Goal: Task Accomplishment & Management: Complete application form

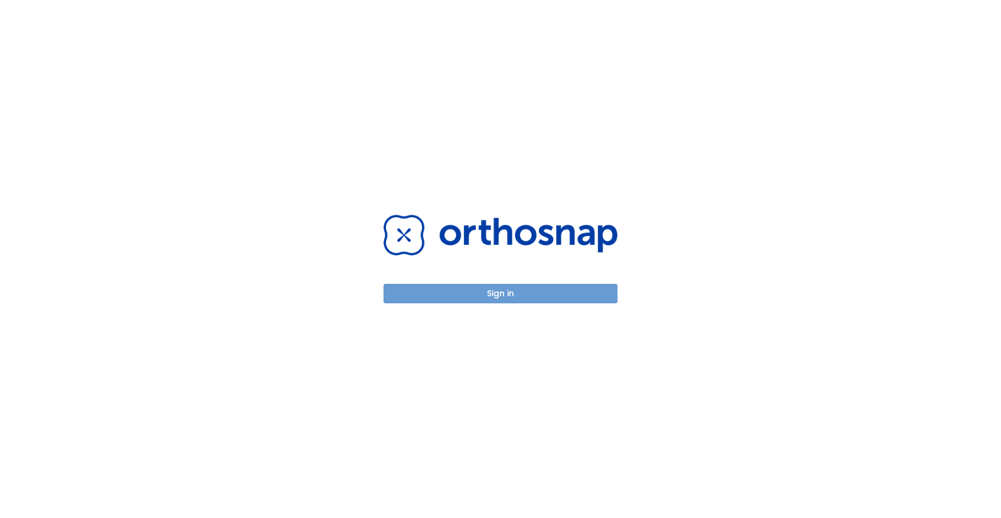
click at [476, 291] on button "Sign in" at bounding box center [501, 294] width 234 height 20
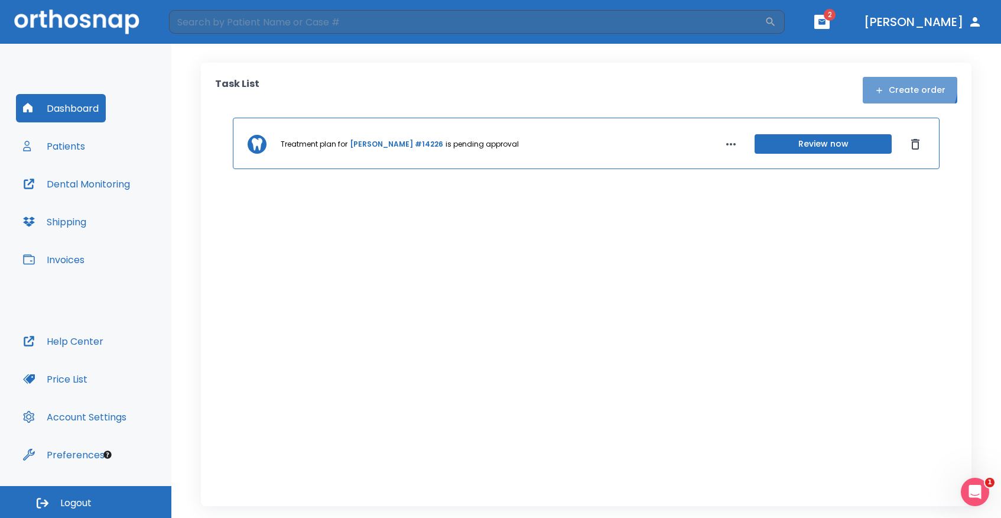
click at [904, 85] on button "Create order" at bounding box center [910, 90] width 95 height 27
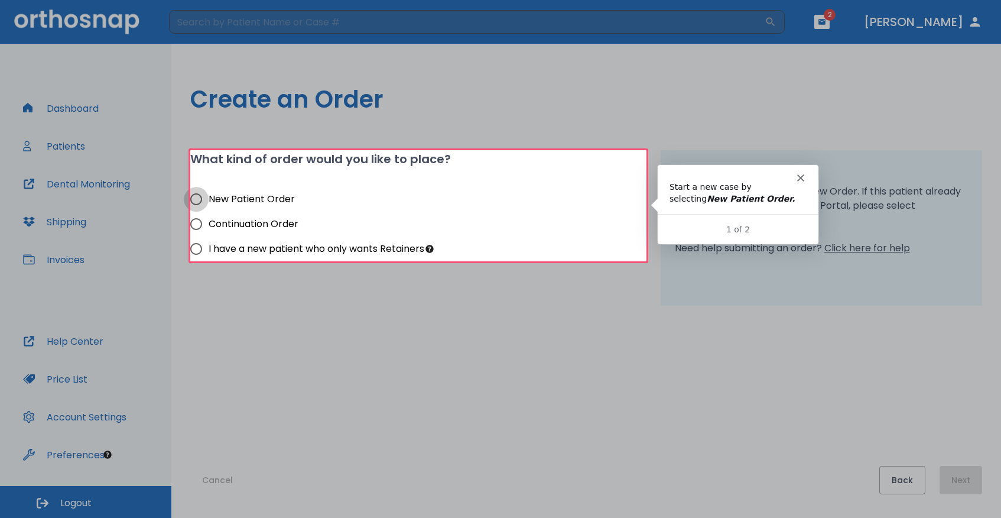
click at [194, 202] on input "New Patient Order" at bounding box center [196, 199] width 25 height 25
radio input "true"
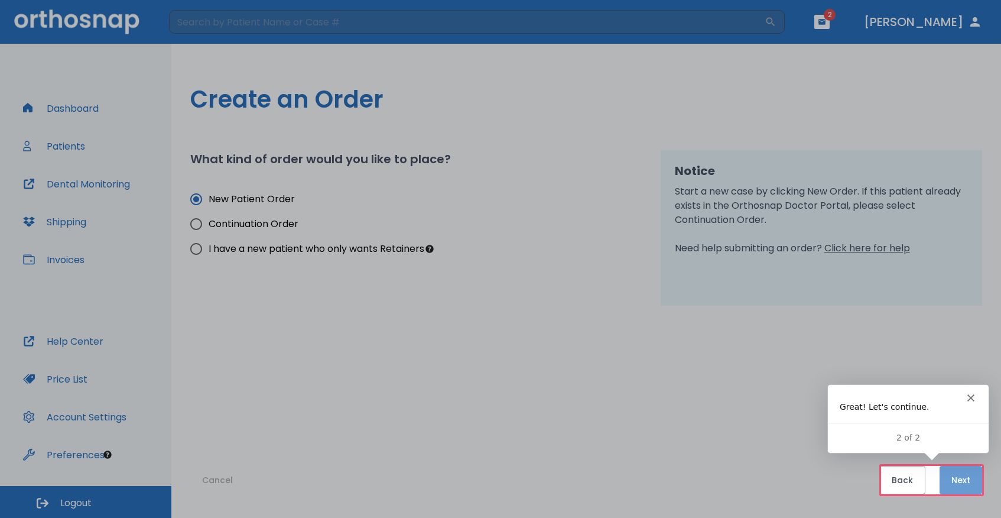
click at [963, 479] on button "Next" at bounding box center [961, 480] width 43 height 28
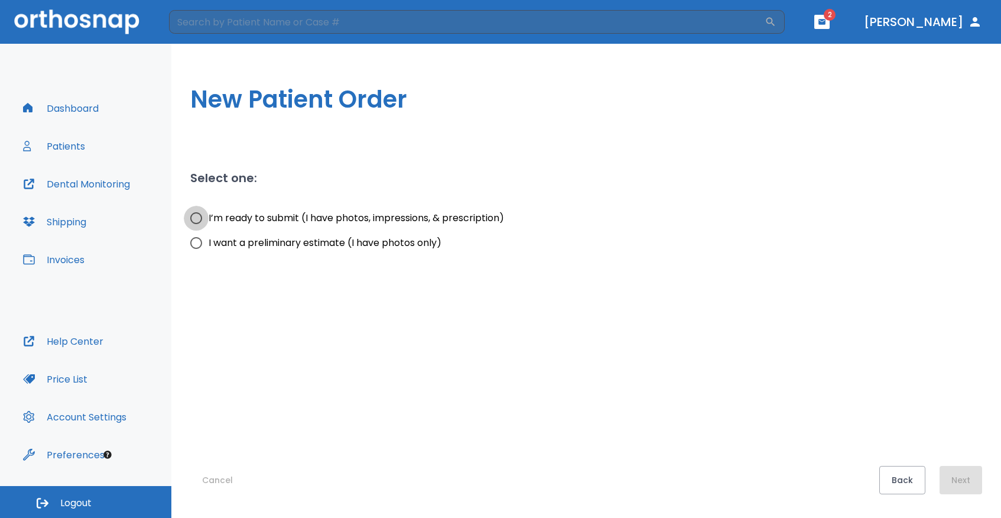
click at [192, 217] on input "I’m ready to submit (I have photos, impressions, & prescription)" at bounding box center [196, 218] width 25 height 25
radio input "true"
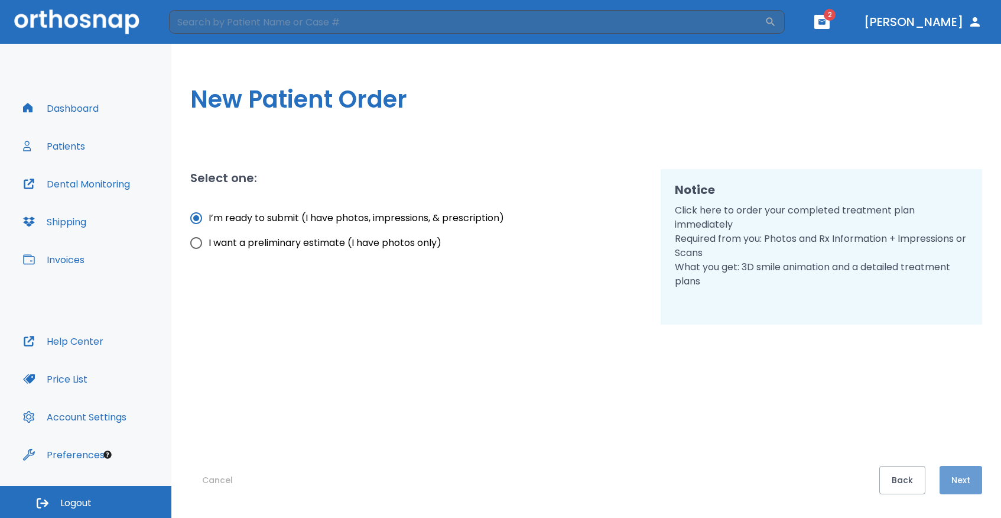
click at [973, 488] on button "Next" at bounding box center [961, 480] width 43 height 28
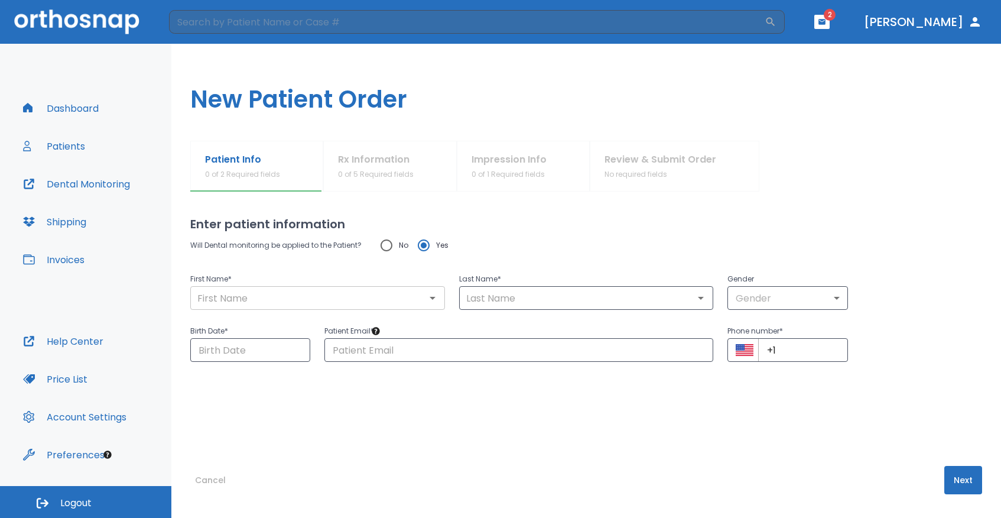
click at [287, 296] on input "text" at bounding box center [318, 298] width 248 height 17
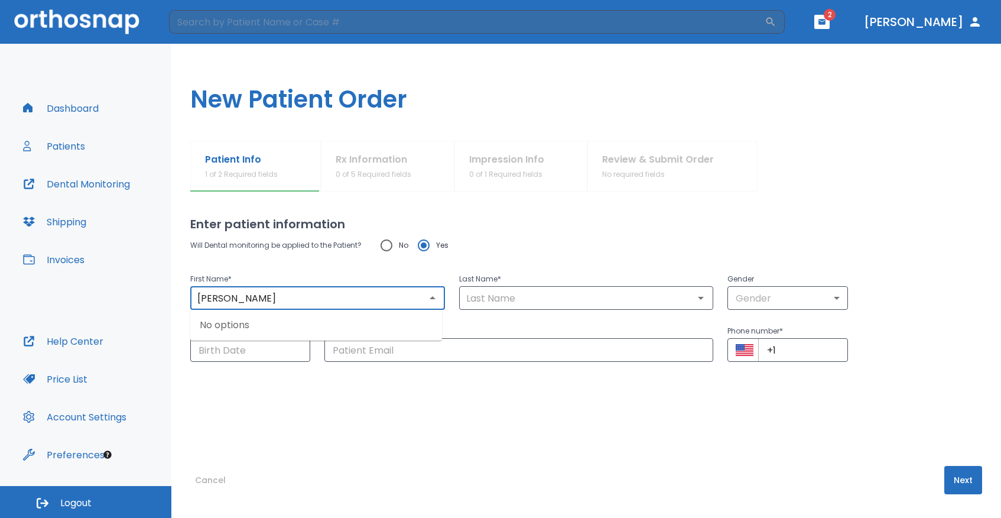
type input "Moses"
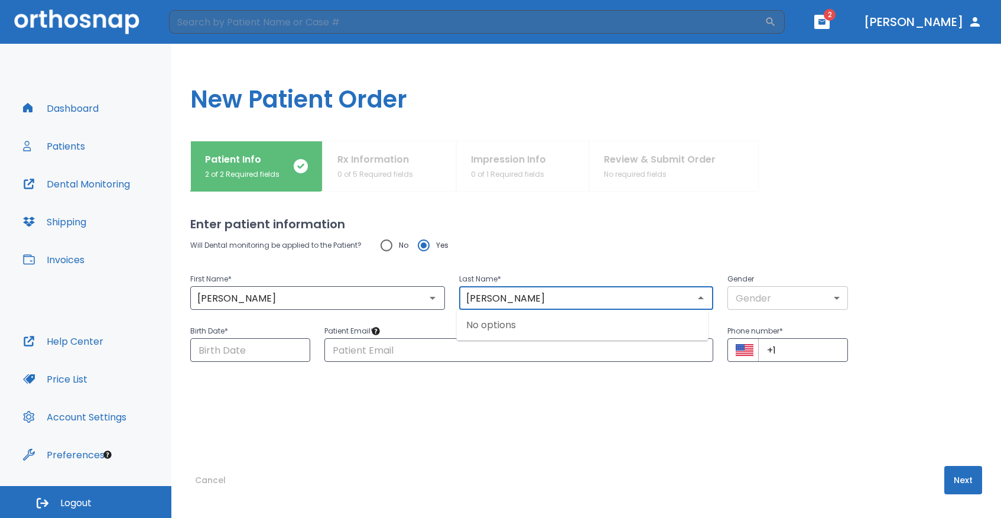
type input "Sandel"
click at [791, 304] on body "​ 2 Dr. Aaron Dashboard Patients Dental Monitoring Shipping Invoices Help Cente…" at bounding box center [500, 259] width 1001 height 518
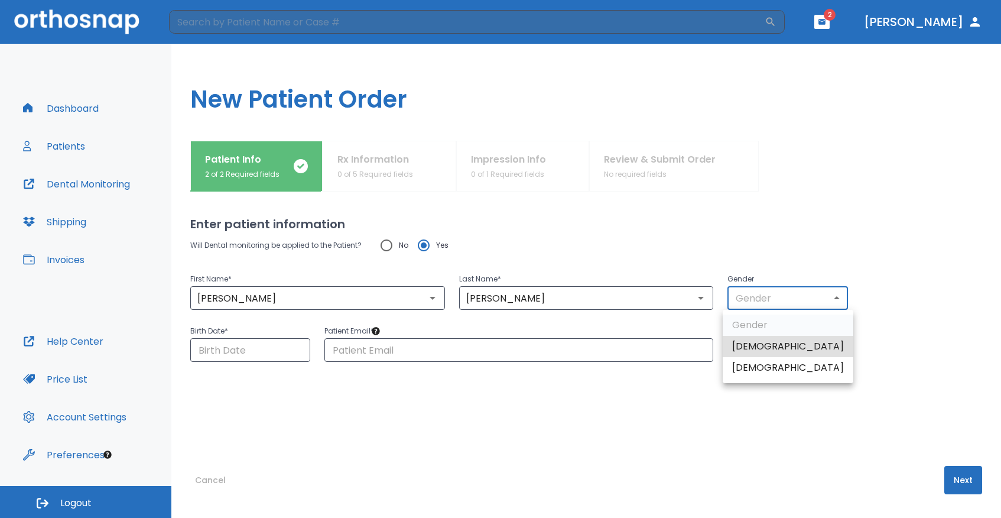
click at [766, 345] on li "Male" at bounding box center [788, 346] width 131 height 21
type input "1"
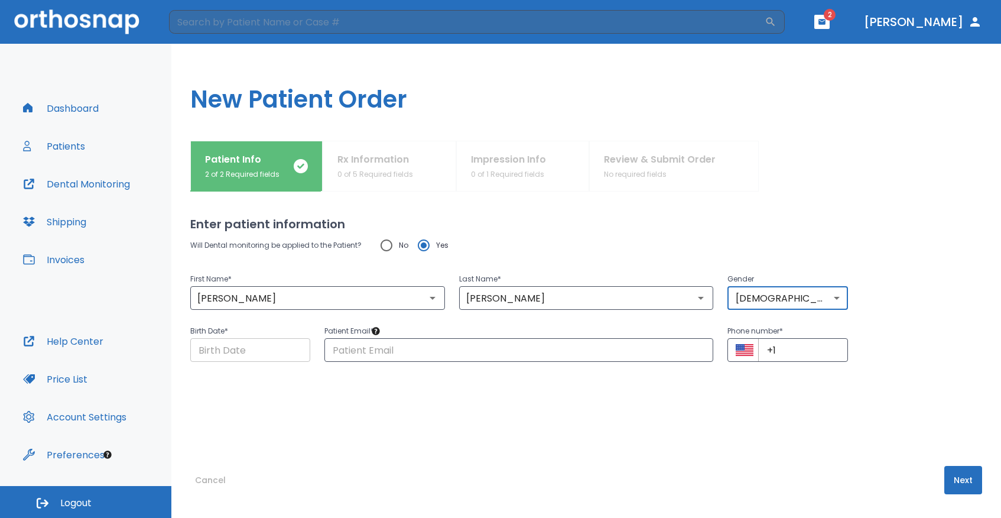
click at [277, 342] on input "Choose date" at bounding box center [250, 350] width 120 height 24
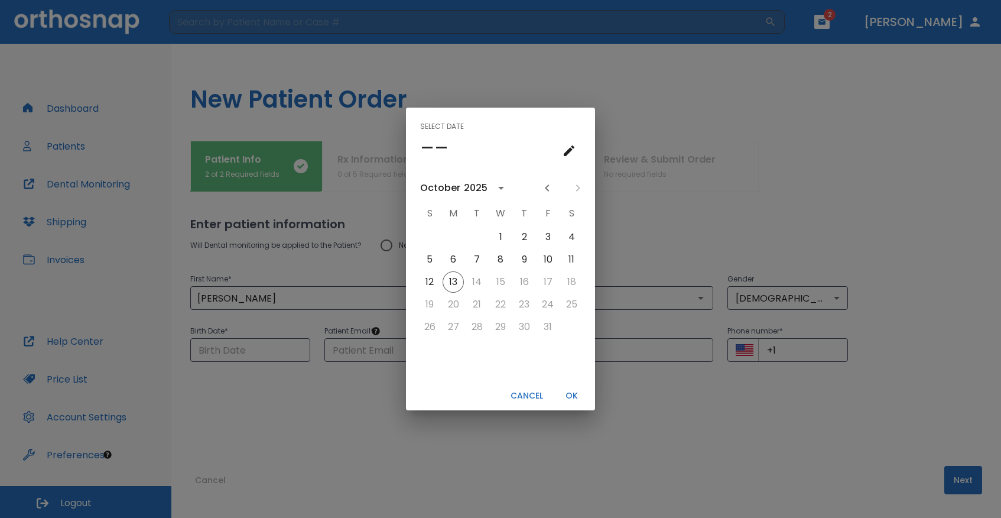
click at [251, 348] on div "Select date –– October 2025 S M T W T F S 1 2 3 4 5 6 7 8 9 10 11 12 13 14 15 1…" at bounding box center [500, 259] width 1001 height 518
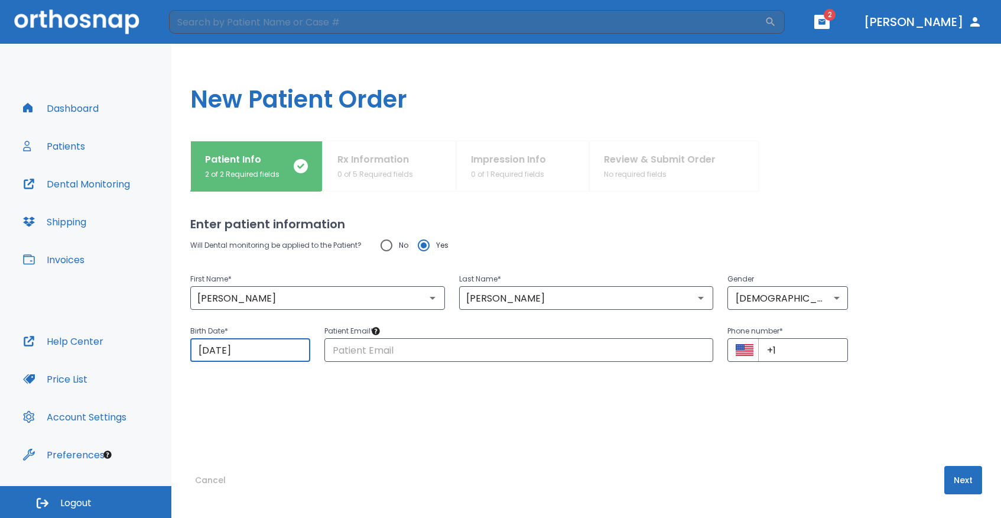
click at [263, 353] on input "10/13/2025" at bounding box center [250, 350] width 120 height 24
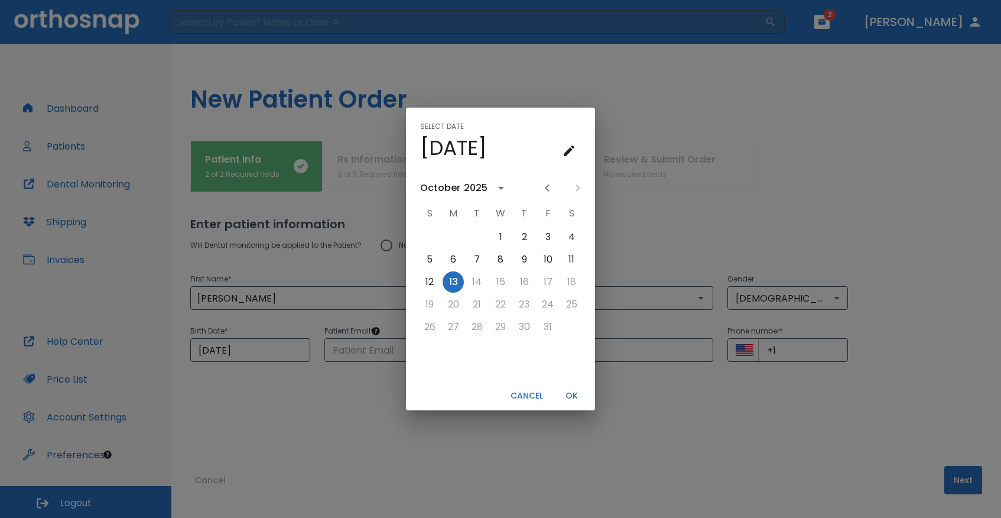
click at [432, 190] on div "October" at bounding box center [440, 188] width 40 height 14
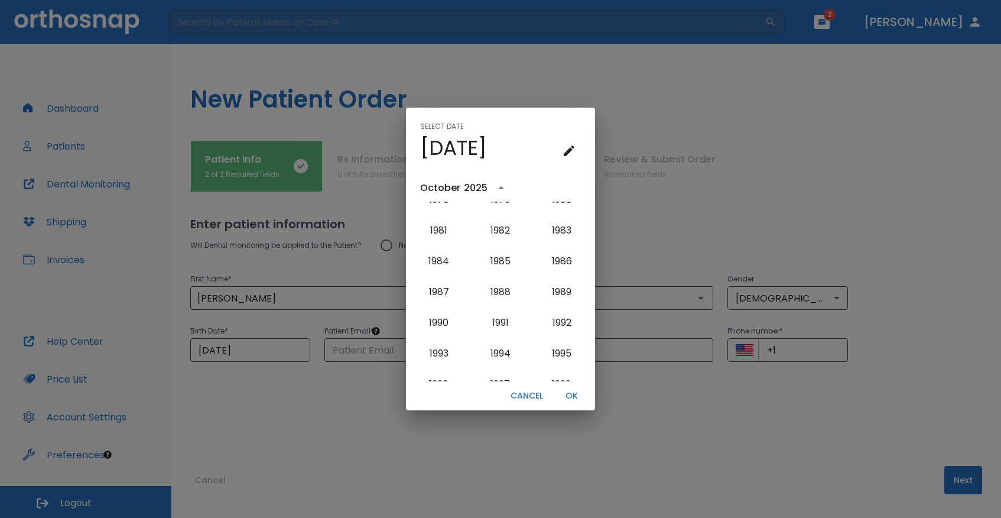
scroll to position [805, 0]
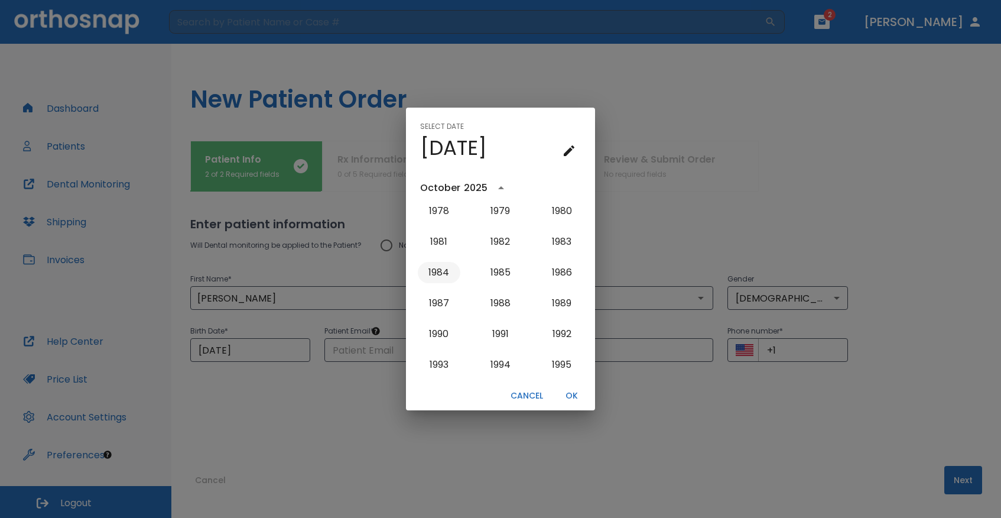
click at [449, 275] on button "1984" at bounding box center [439, 272] width 43 height 21
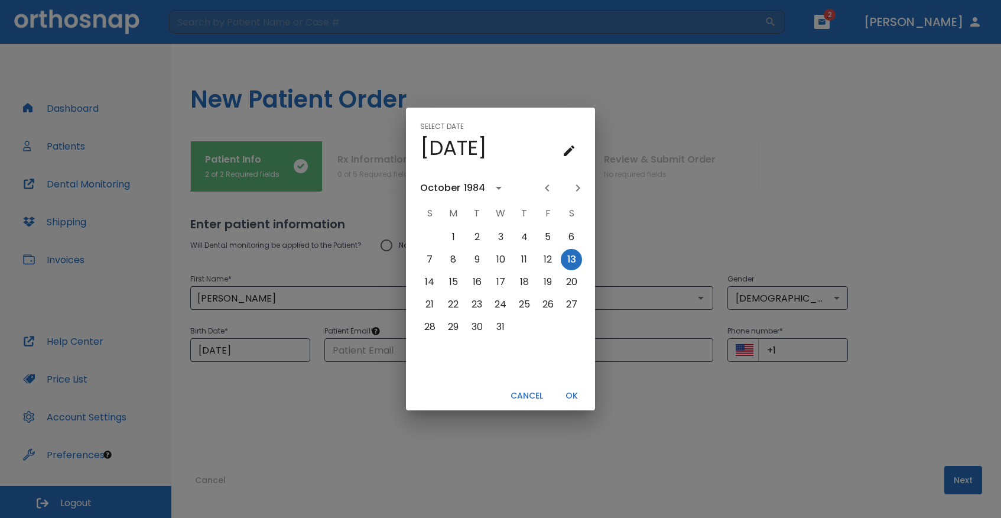
scroll to position [0, 0]
click at [479, 187] on div "1984" at bounding box center [474, 188] width 21 height 14
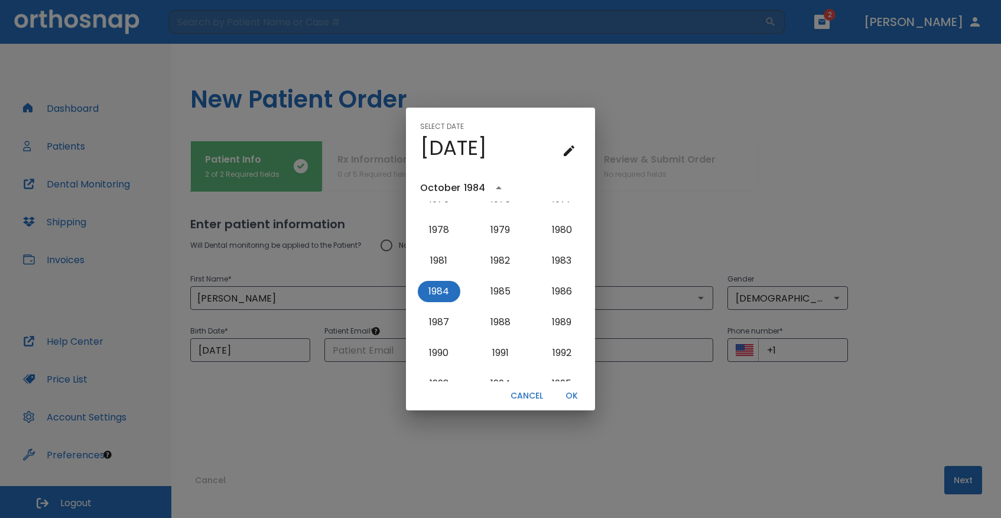
click at [444, 188] on div "October" at bounding box center [440, 188] width 40 height 14
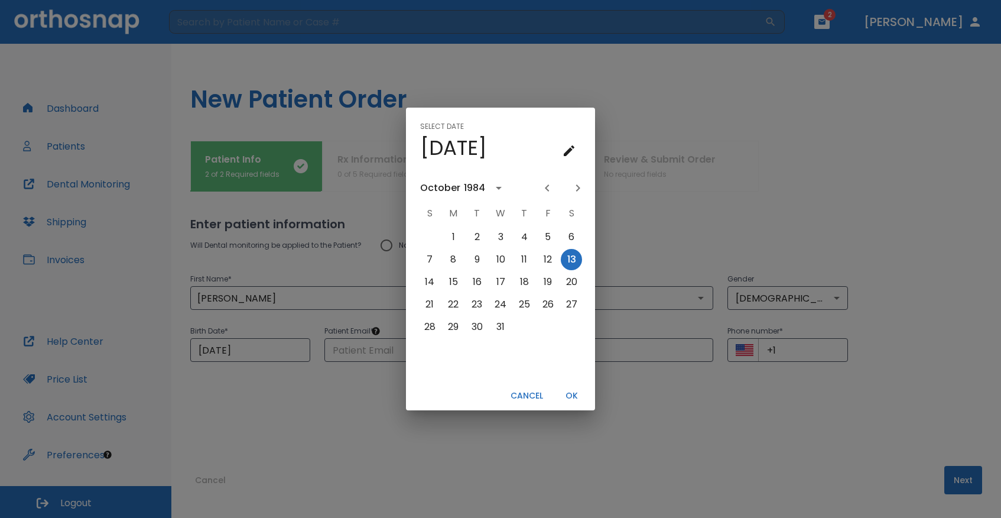
click at [444, 188] on div "October" at bounding box center [440, 188] width 40 height 14
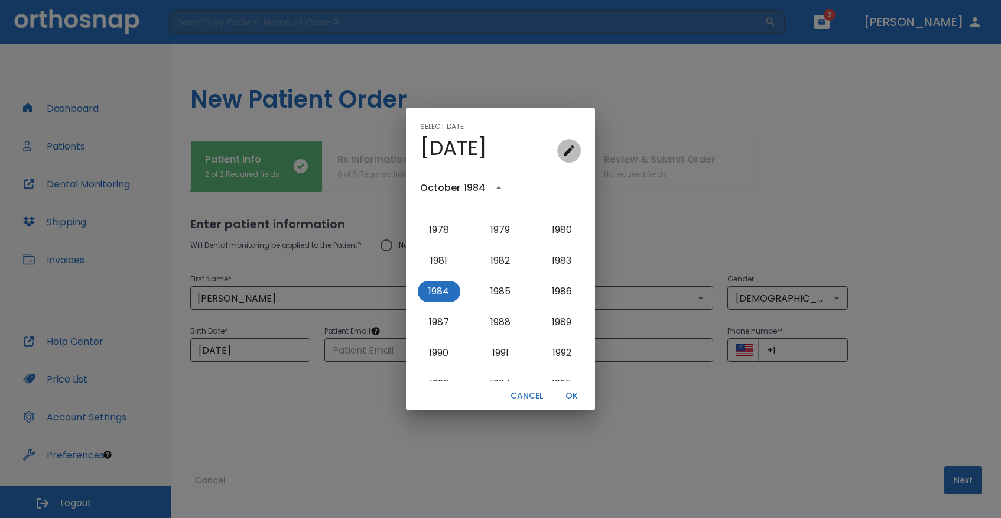
click at [570, 151] on icon "calendar view is open, go to text input view" at bounding box center [569, 150] width 11 height 11
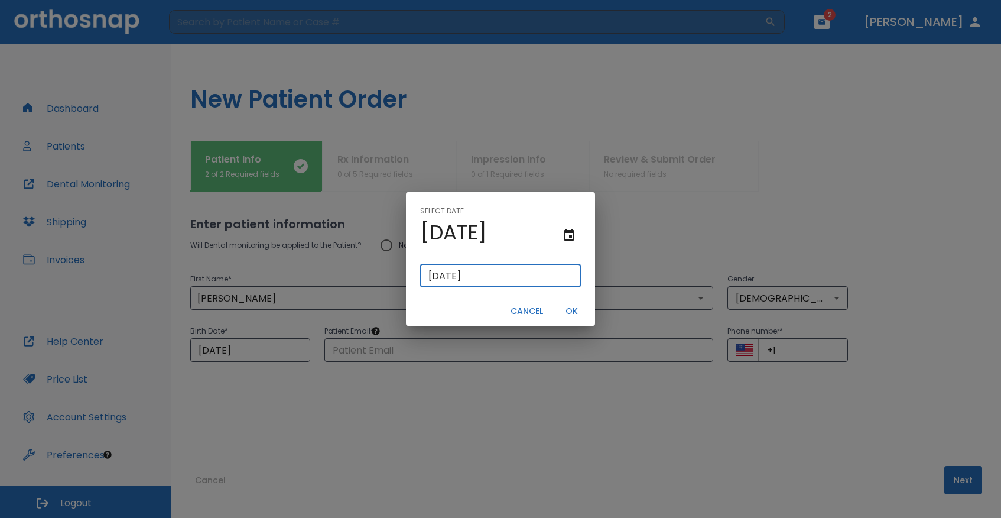
click at [439, 274] on input "10/13/1984" at bounding box center [500, 276] width 161 height 24
type input "01/13/1984"
type input "1/13/1984"
type input "01/31/0984"
type input "01/31/984"
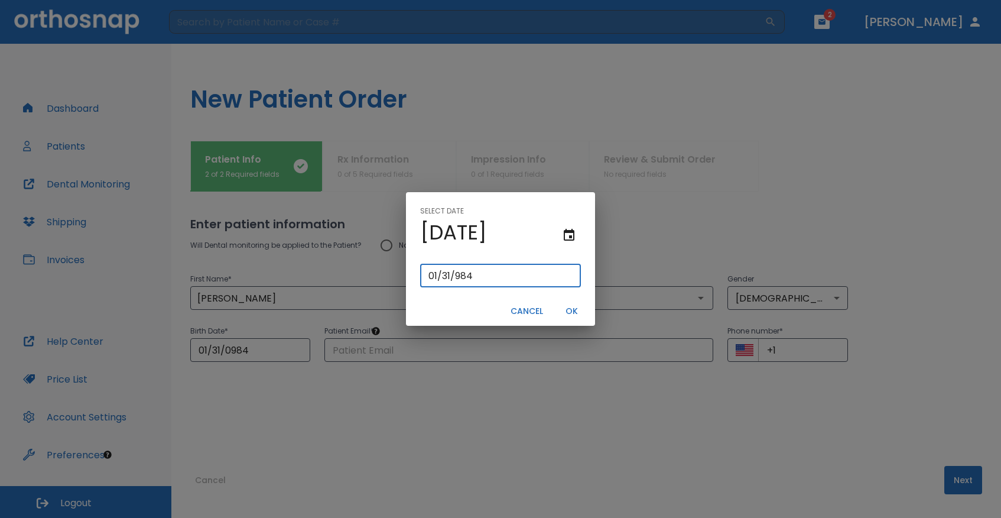
type input "07/13/1984"
click at [453, 275] on input "07/13/1984" at bounding box center [500, 276] width 161 height 24
type input "07/01/1984"
type input "07/1/1984"
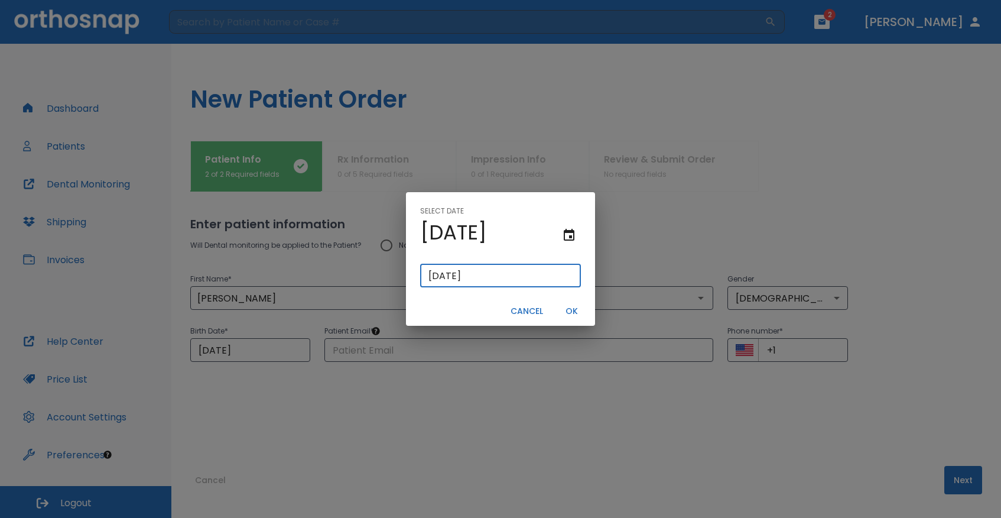
type input "07/01/0984"
type input "07/1/984"
type input "07/21/0984"
type input "07/21/984"
type input "07/20/1984"
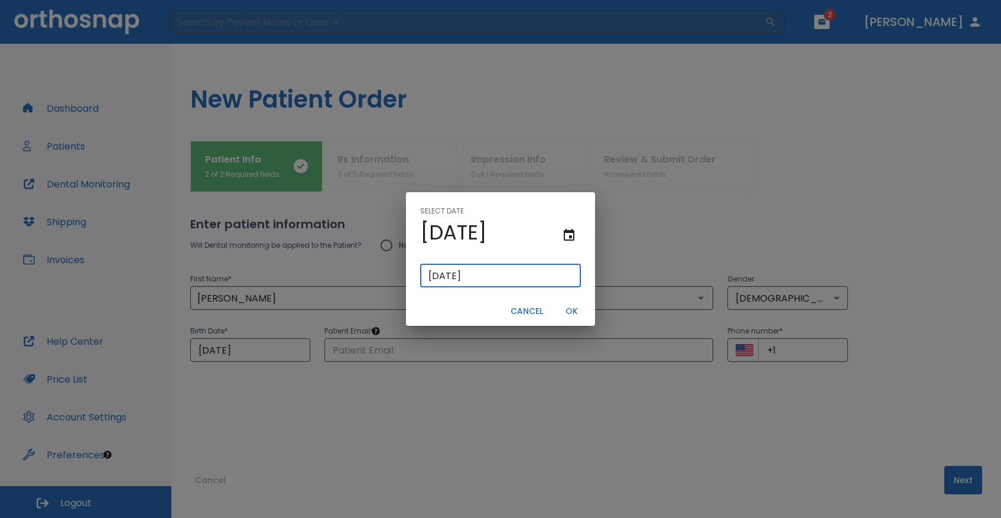
type input "07/20/1984"
click at [568, 309] on button "OK" at bounding box center [572, 311] width 38 height 20
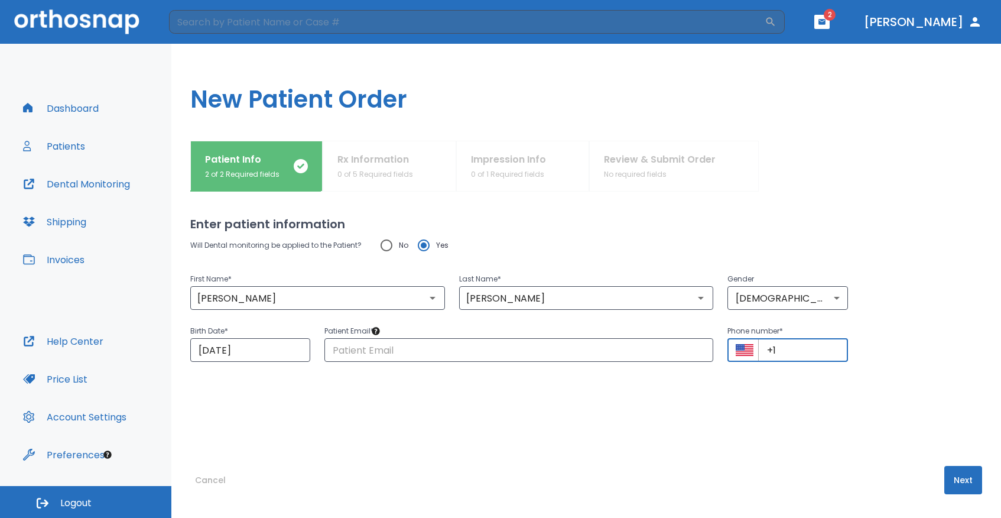
click at [797, 353] on input "+1" at bounding box center [802, 350] width 89 height 24
click at [784, 349] on input "+1" at bounding box center [802, 350] width 89 height 24
paste input "4045144623"
click at [766, 348] on input "+4045144623" at bounding box center [802, 350] width 89 height 24
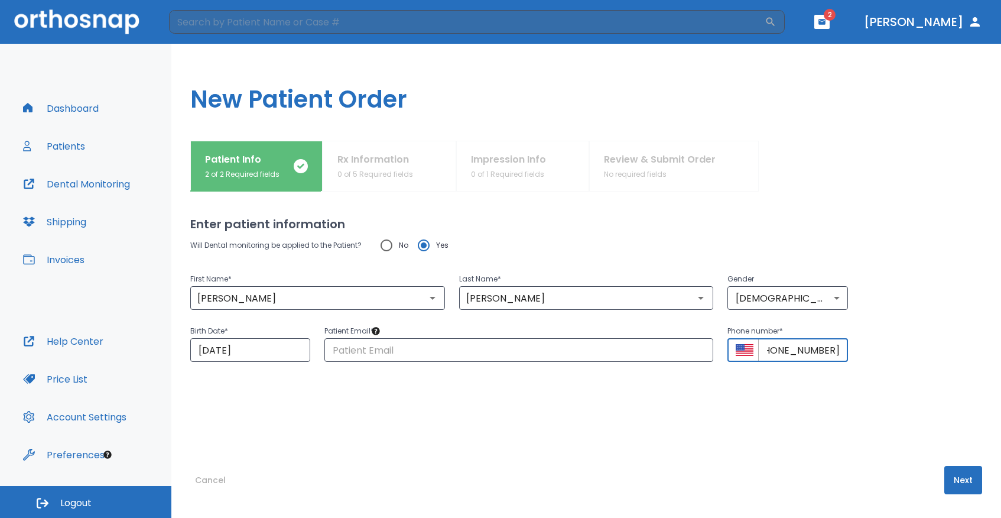
type input "+1 (404) 514-4623"
click at [962, 475] on button "Next" at bounding box center [963, 480] width 38 height 28
click at [425, 348] on input "text" at bounding box center [518, 350] width 389 height 24
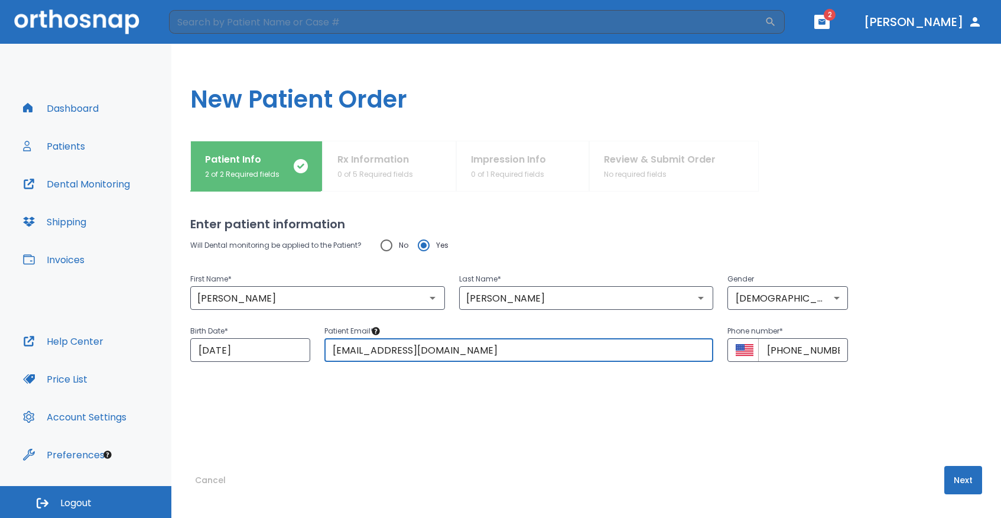
type input "smsandel@me.com"
click at [957, 471] on button "Next" at bounding box center [963, 480] width 38 height 28
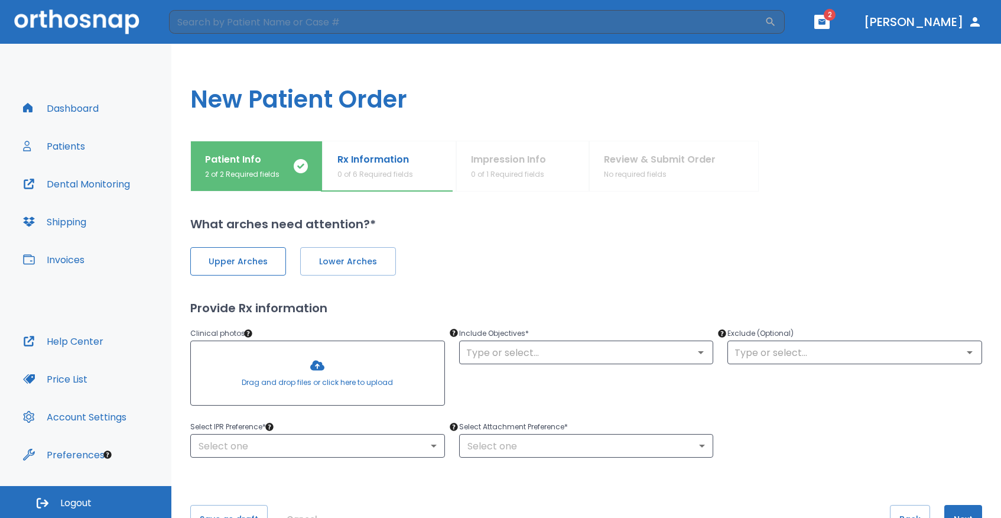
click at [236, 272] on button "Upper Arches" at bounding box center [238, 261] width 96 height 28
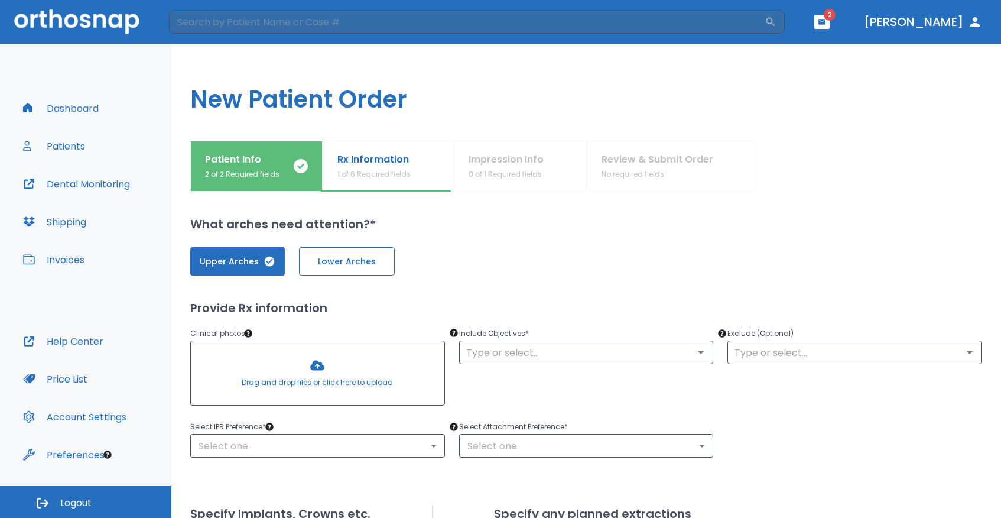
click at [326, 266] on span "Lower Arches" at bounding box center [346, 261] width 71 height 12
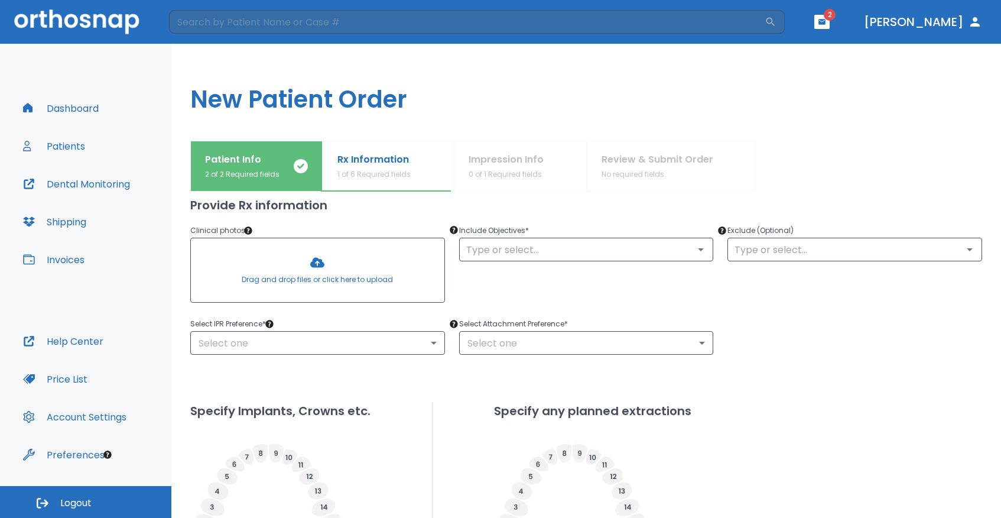
scroll to position [90, 0]
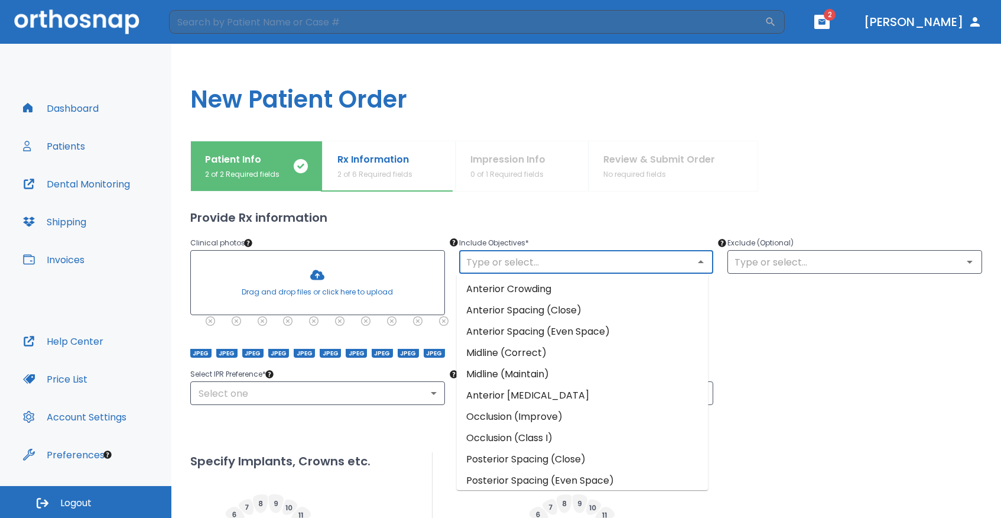
click at [627, 264] on input "text" at bounding box center [587, 262] width 248 height 17
click at [592, 291] on li "Anterior Crowding" at bounding box center [583, 288] width 252 height 21
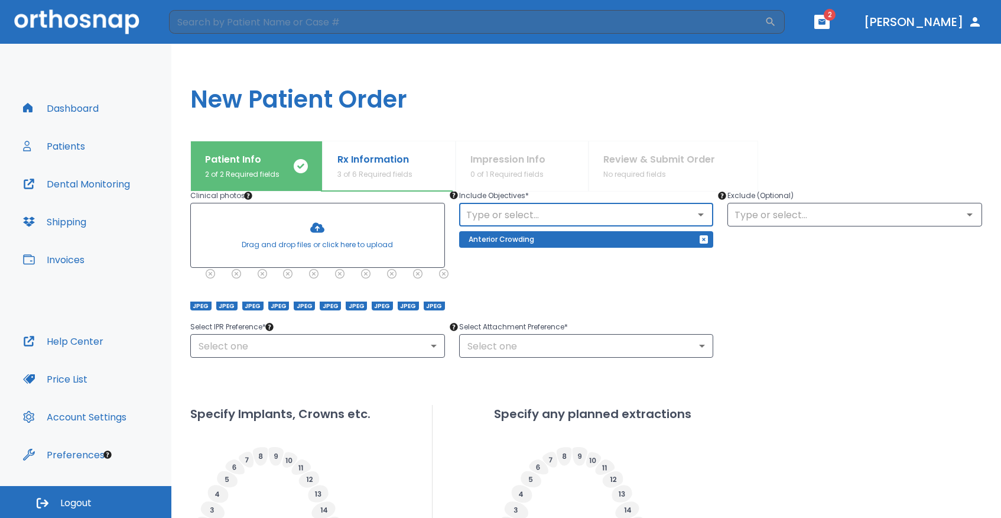
scroll to position [144, 0]
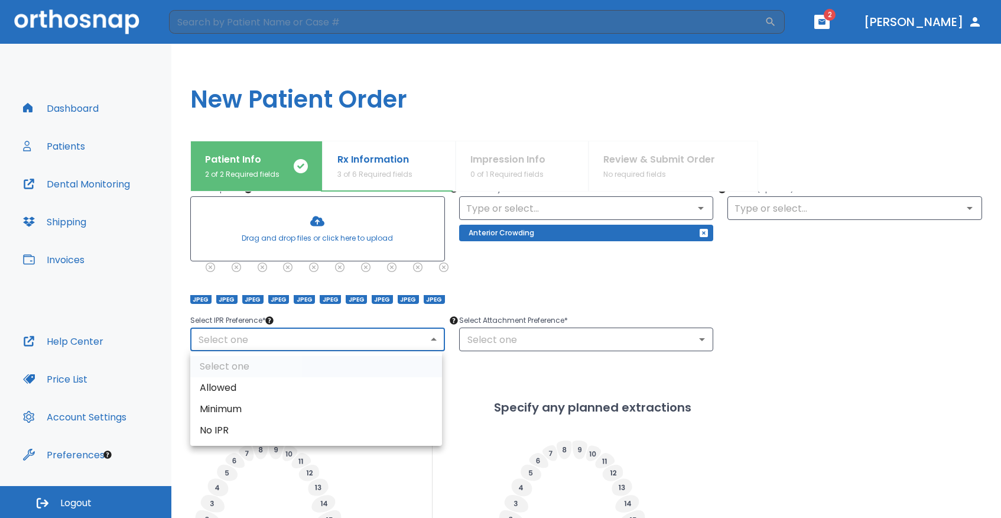
click at [409, 342] on body "​ 2 Dr. Aaron Dashboard Patients Dental Monitoring Shipping Invoices Help Cente…" at bounding box center [500, 259] width 1001 height 518
click at [332, 427] on li "No IPR" at bounding box center [316, 430] width 252 height 21
type input "0"
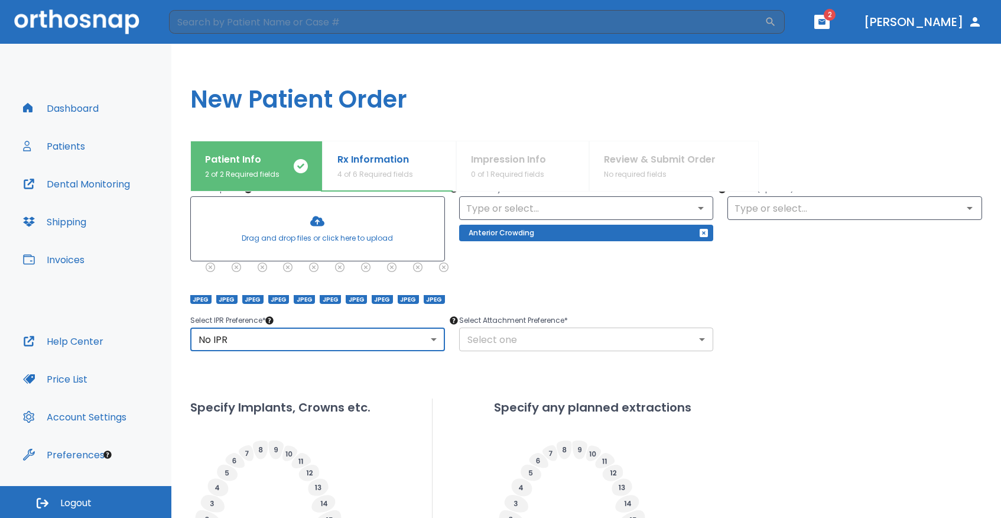
click at [485, 337] on body "​ 2 Dr. Aaron Dashboard Patients Dental Monitoring Shipping Invoices Help Cente…" at bounding box center [500, 259] width 1001 height 518
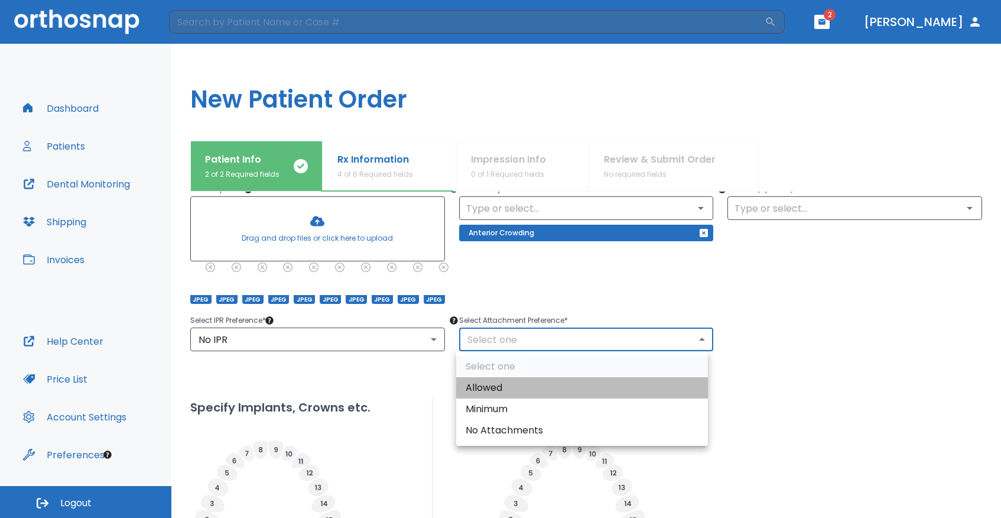
click at [482, 384] on li "Allowed" at bounding box center [582, 387] width 252 height 21
type input "1"
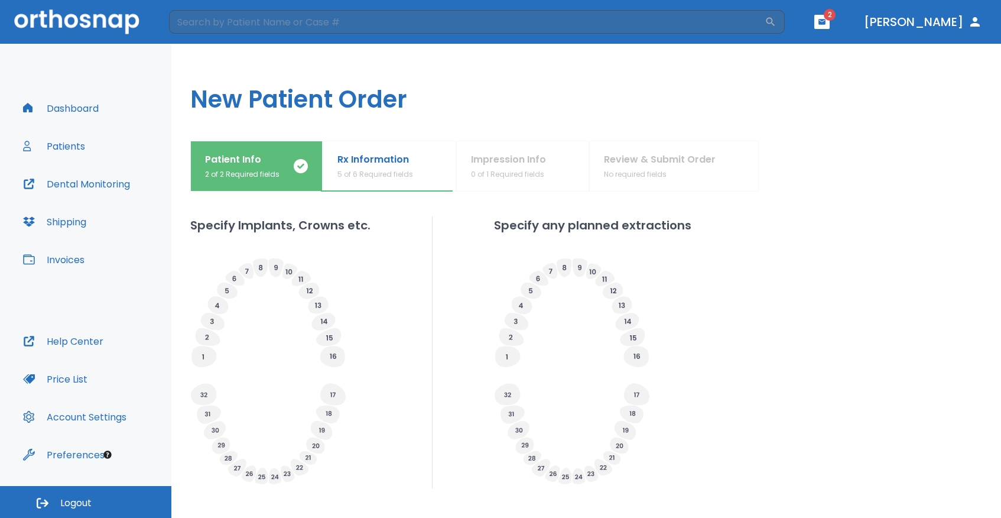
scroll to position [396, 0]
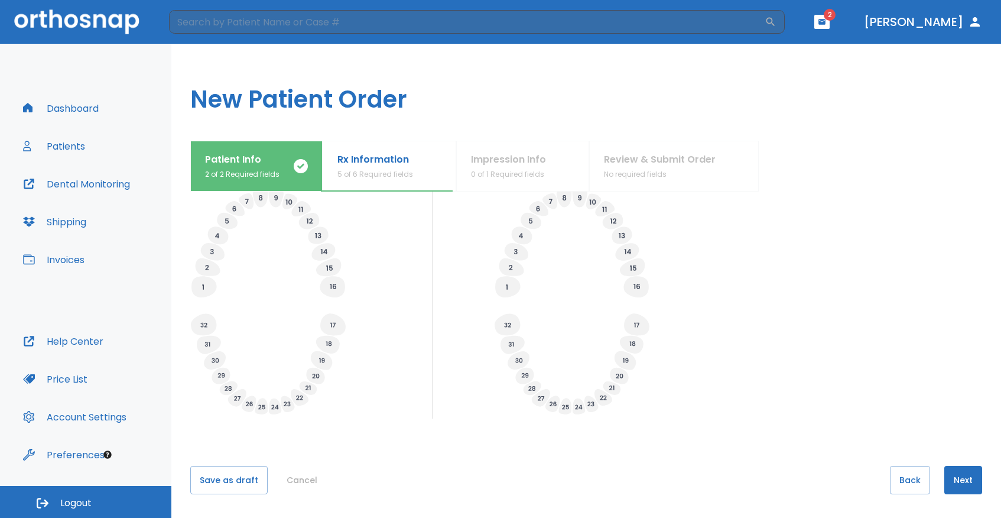
click at [954, 485] on button "Next" at bounding box center [963, 480] width 38 height 28
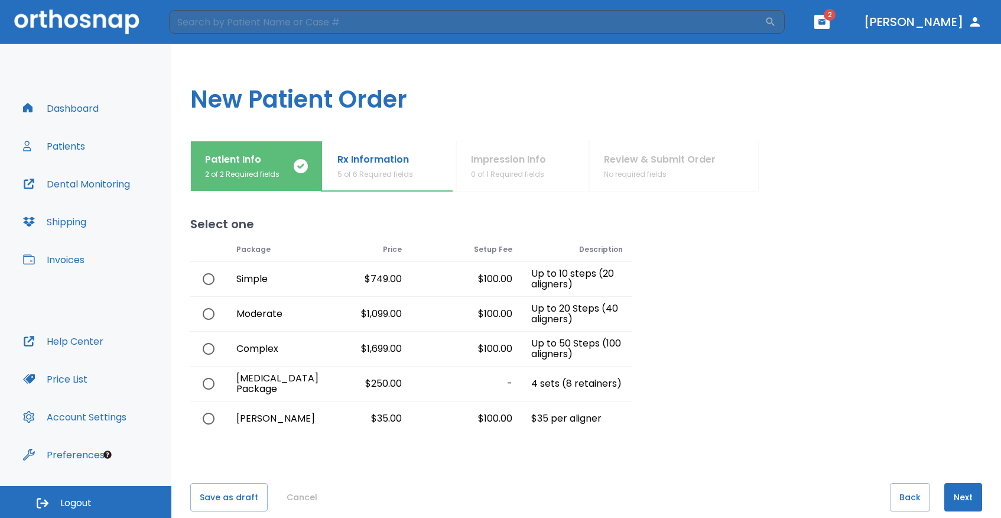
scroll to position [17, 0]
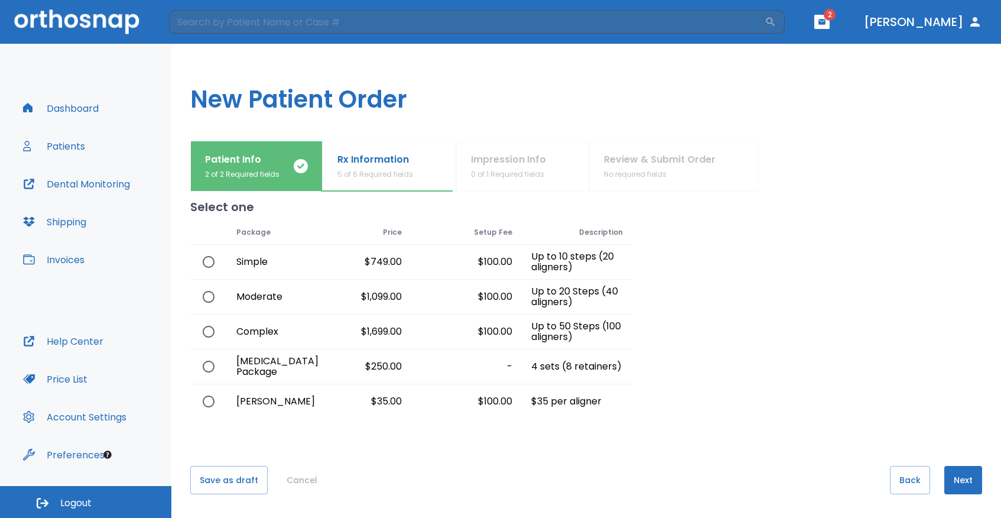
click at [961, 477] on button "Next" at bounding box center [963, 480] width 38 height 28
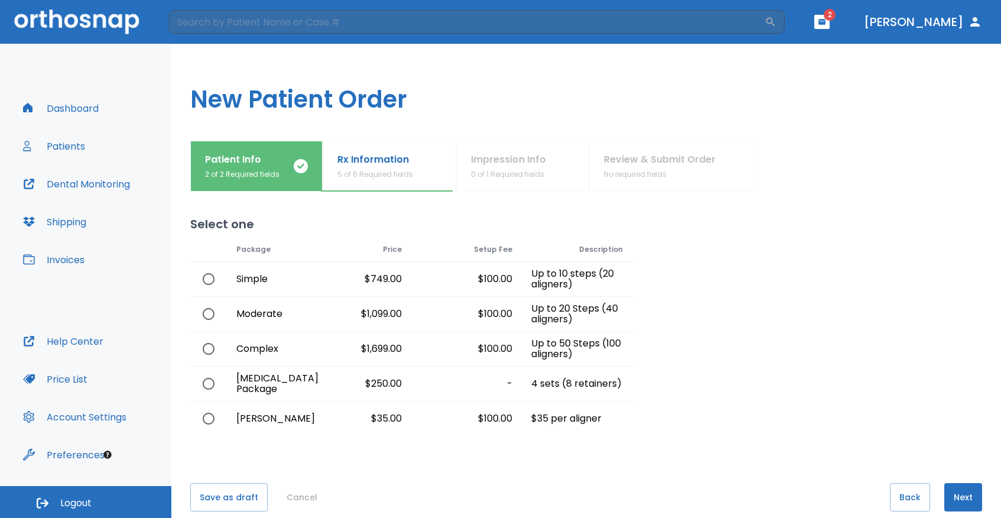
click at [210, 311] on input "radio" at bounding box center [208, 313] width 25 height 25
radio input "true"
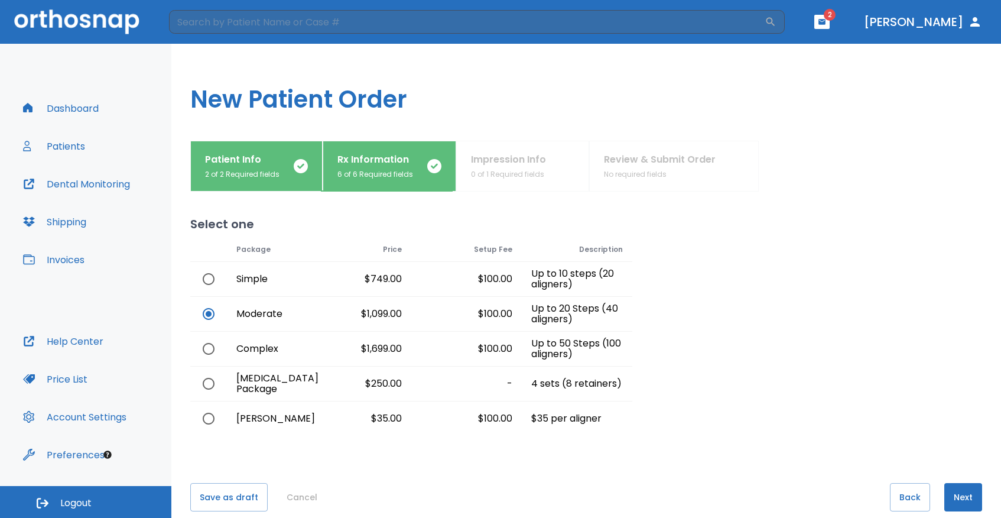
click at [956, 492] on button "Next" at bounding box center [963, 497] width 38 height 28
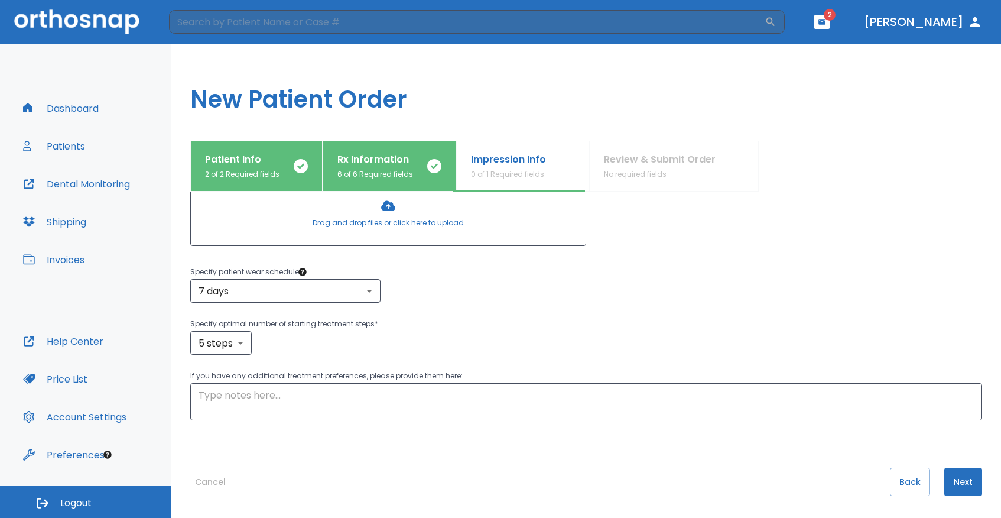
scroll to position [181, 0]
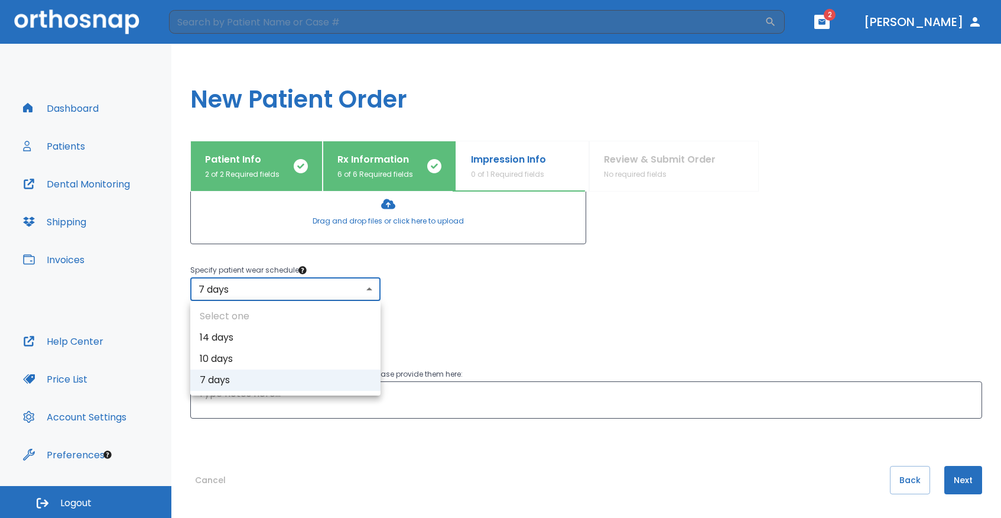
click at [299, 297] on body "​ 2 Dr. Aaron Dashboard Patients Dental Monitoring Shipping Invoices Help Cente…" at bounding box center [500, 259] width 1001 height 518
click at [272, 352] on li "10 days" at bounding box center [285, 358] width 190 height 21
type input "2"
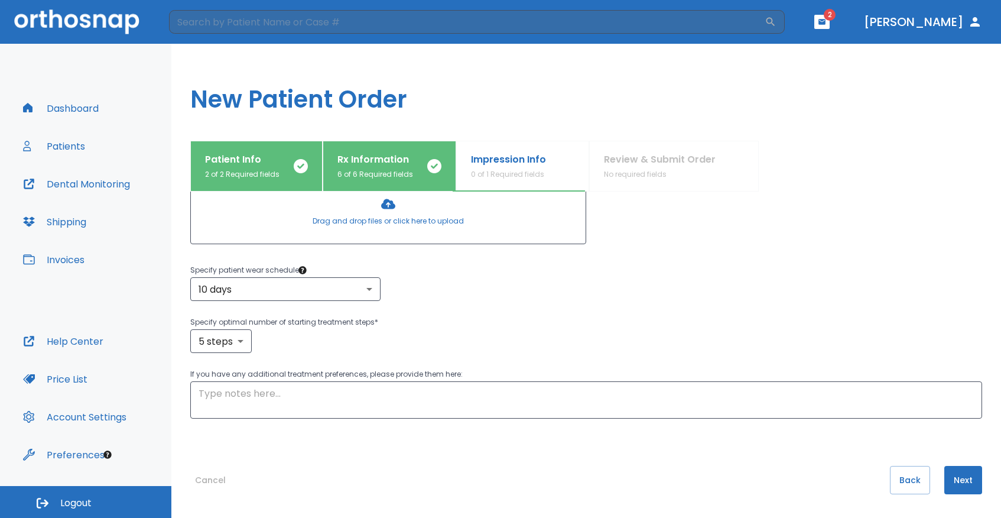
click at [382, 319] on p "Specify optimal number of starting treatment steps *" at bounding box center [586, 322] width 792 height 14
click at [226, 341] on body "​ 2 Dr. Aaron Dashboard Patients Dental Monitoring Shipping Invoices Help Cente…" at bounding box center [500, 259] width 1001 height 518
click at [232, 433] on li "10 steps" at bounding box center [221, 431] width 69 height 21
type input "10"
click at [398, 335] on div "10 steps 10 ​" at bounding box center [586, 341] width 792 height 24
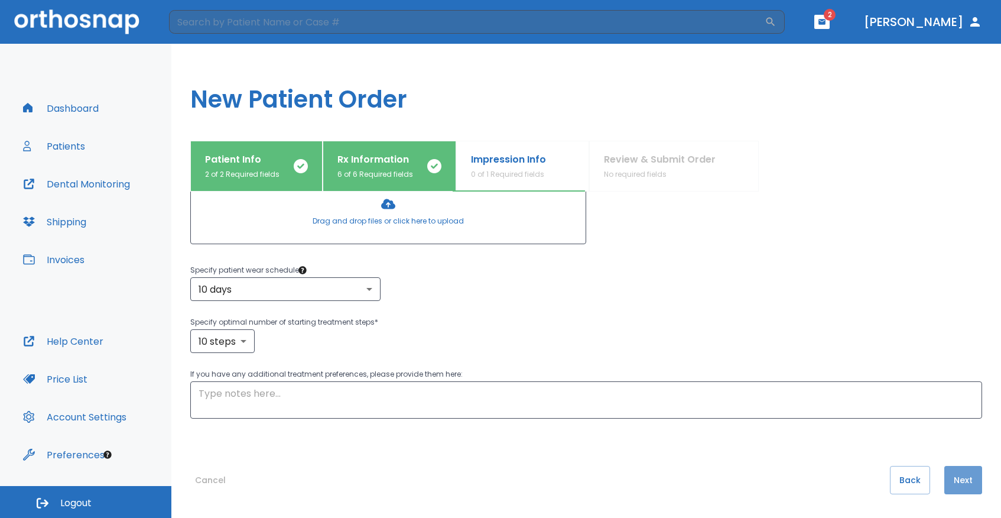
click at [961, 474] on button "Next" at bounding box center [963, 480] width 38 height 28
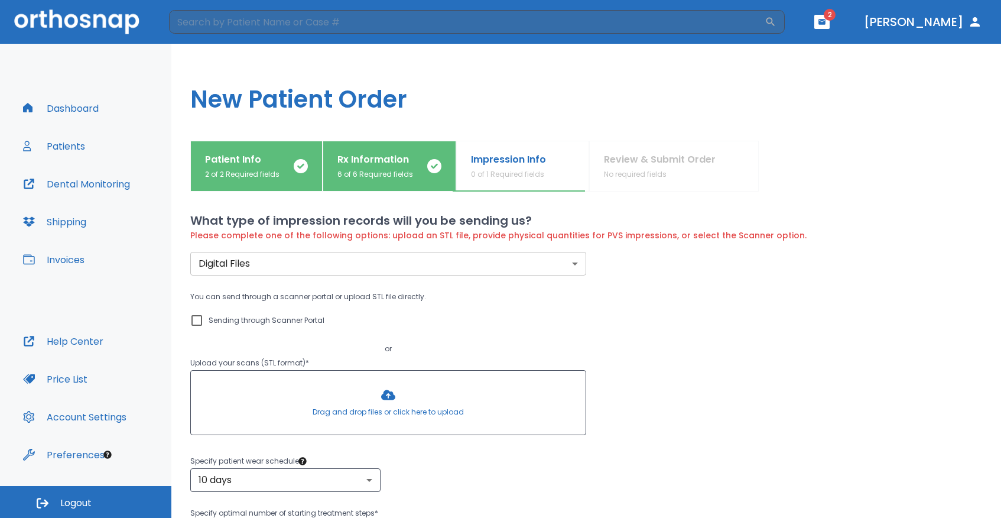
scroll to position [0, 0]
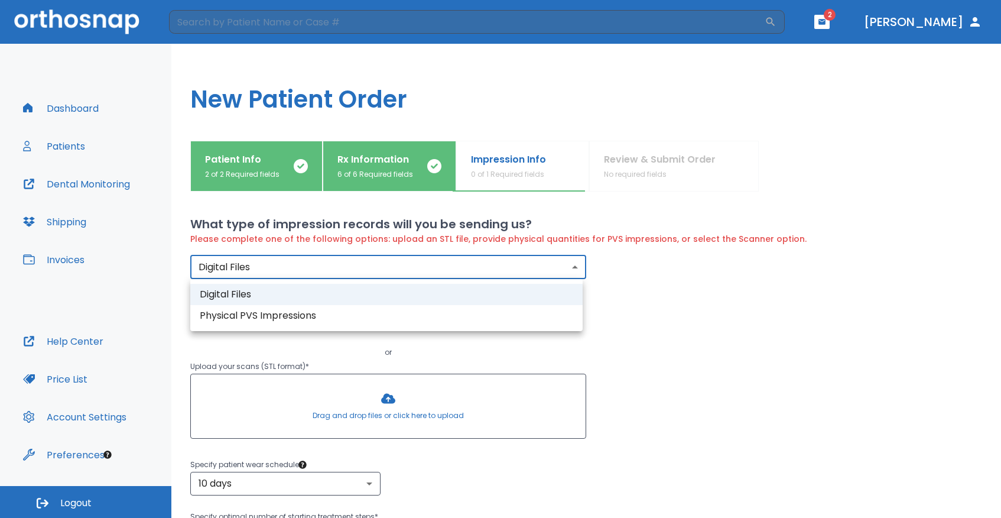
click at [521, 268] on body "​ 2 Dr. Aaron Dashboard Patients Dental Monitoring Shipping Invoices Help Cente…" at bounding box center [500, 259] width 1001 height 518
click at [521, 268] on div at bounding box center [500, 259] width 1001 height 518
